Goal: Information Seeking & Learning: Learn about a topic

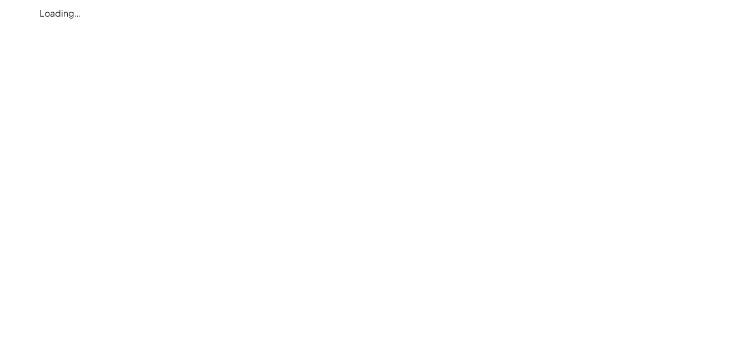
click at [0, 0] on div "Loading…" at bounding box center [0, 0] width 0 height 0
click at [58, 6] on div "Loading…" at bounding box center [366, 13] width 667 height 27
click at [54, 10] on div "Loading…" at bounding box center [366, 13] width 667 height 27
click at [139, 16] on div "Loading…" at bounding box center [366, 13] width 667 height 27
